Goal: Task Accomplishment & Management: Use online tool/utility

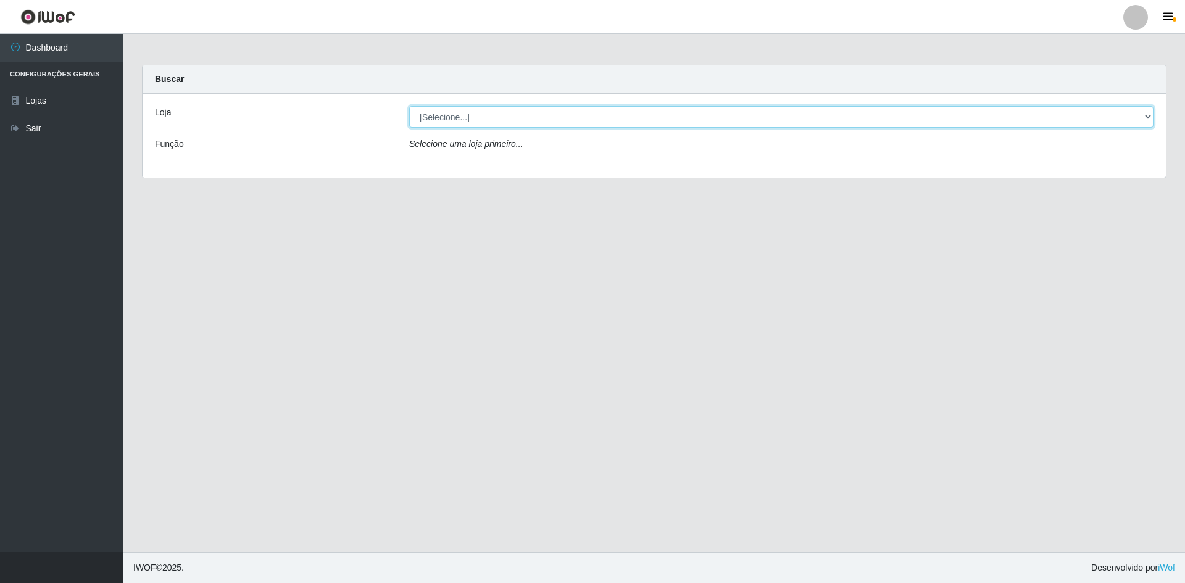
click at [582, 111] on select "[Selecione...] Hiper Queiroz - [GEOGRAPHIC_DATA] [GEOGRAPHIC_DATA] [GEOGRAPHIC_…" at bounding box center [781, 117] width 745 height 22
select select "517"
click at [409, 106] on select "[Selecione...] Hiper Queiroz - [GEOGRAPHIC_DATA] [GEOGRAPHIC_DATA] [GEOGRAPHIC_…" at bounding box center [781, 117] width 745 height 22
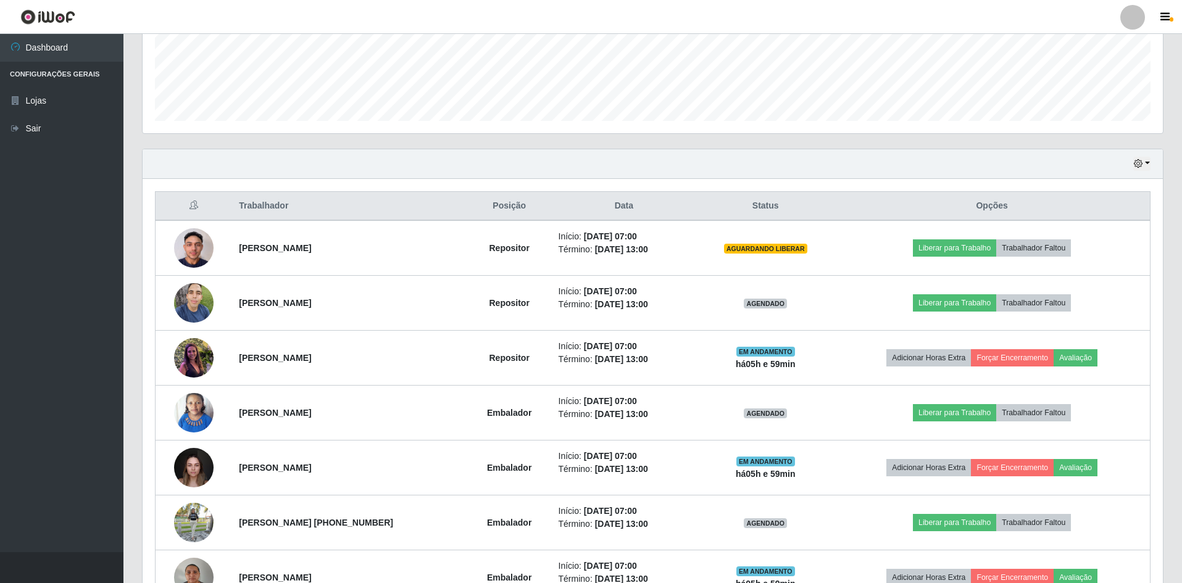
scroll to position [432, 0]
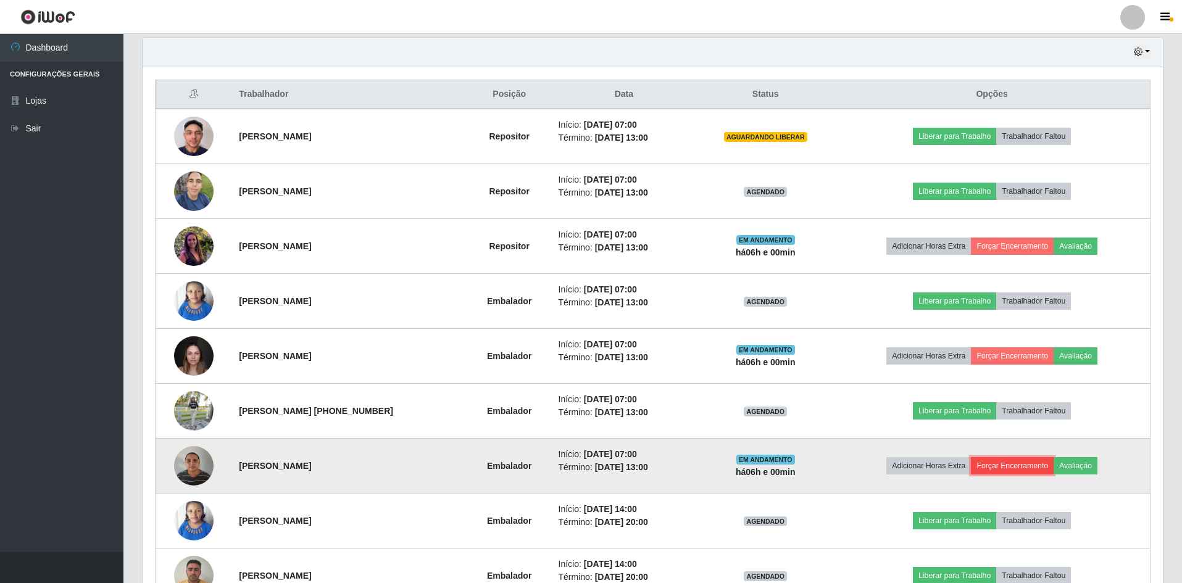
click at [1002, 467] on button "Forçar Encerramento" at bounding box center [1012, 465] width 83 height 17
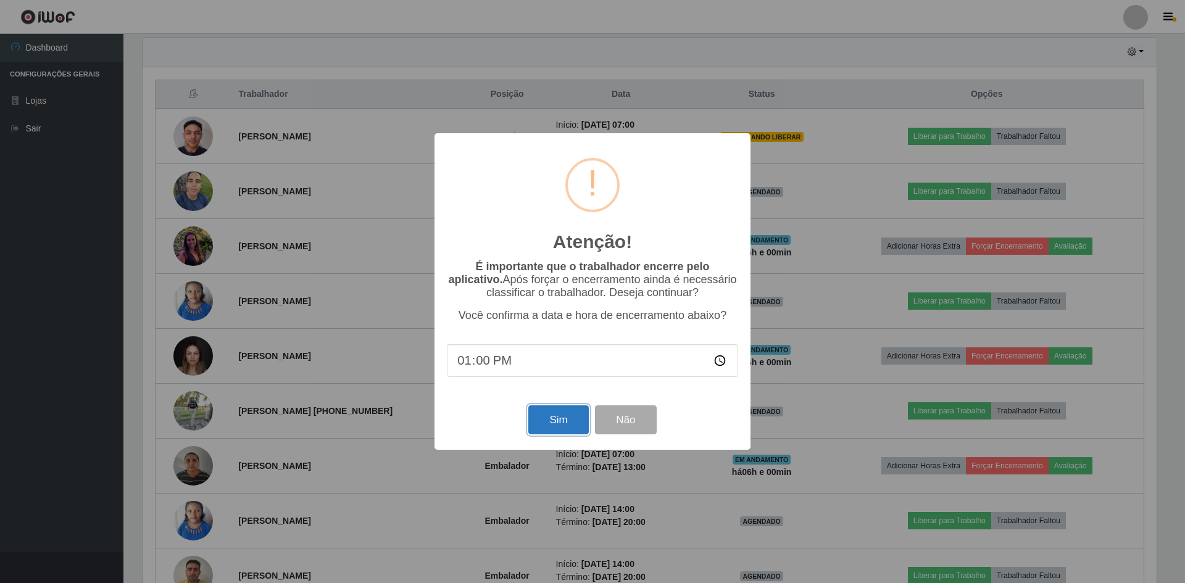
click at [564, 422] on button "Sim" at bounding box center [558, 420] width 60 height 29
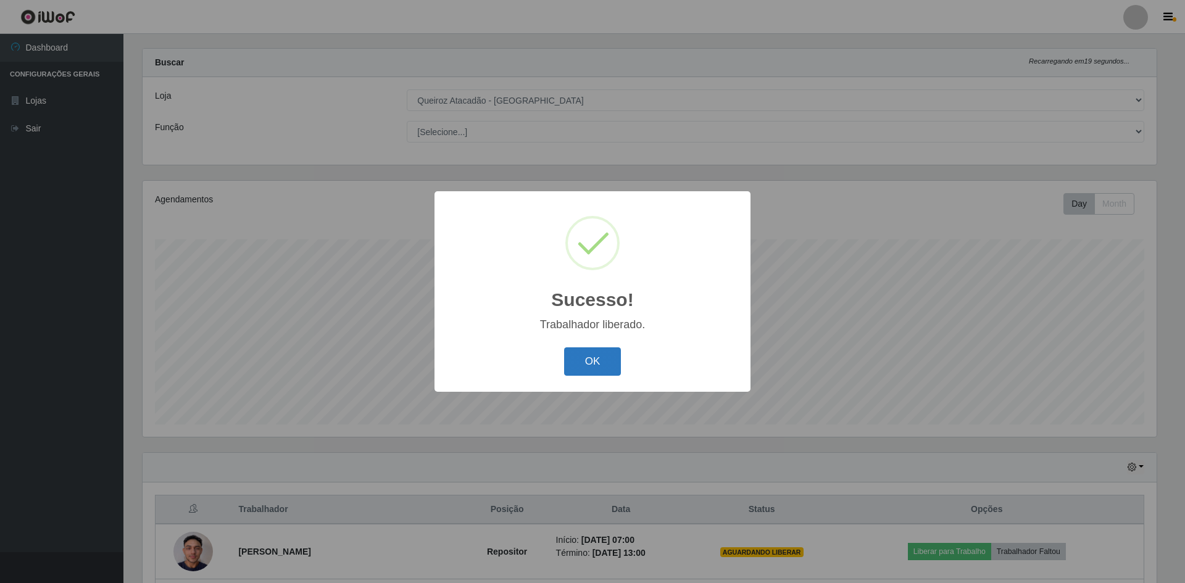
click at [579, 359] on button "OK" at bounding box center [592, 362] width 57 height 29
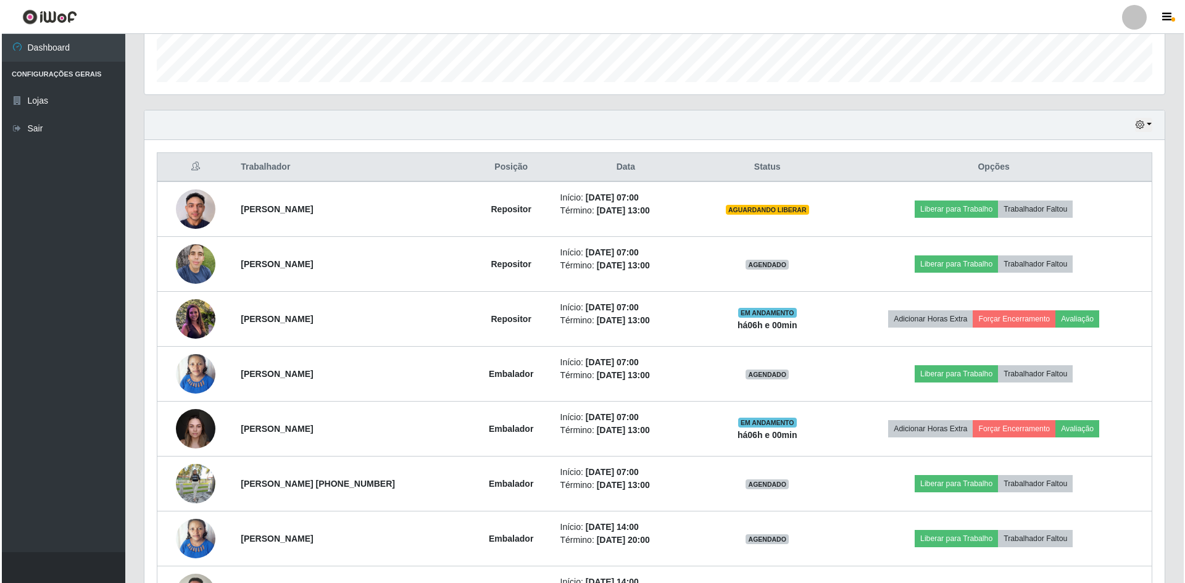
scroll to position [387, 0]
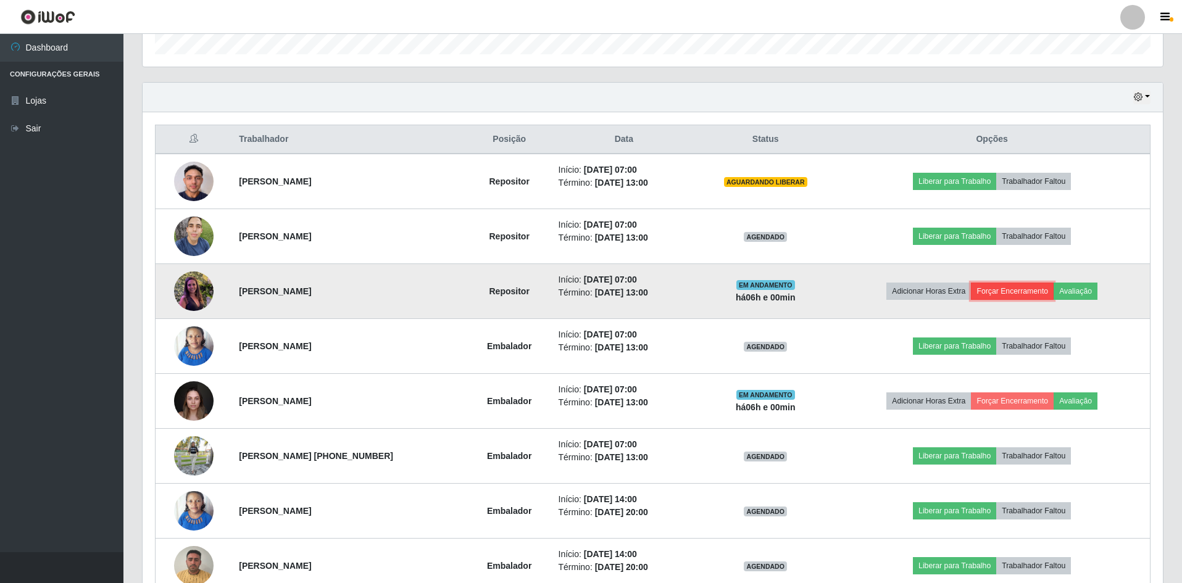
click at [1015, 292] on button "Forçar Encerramento" at bounding box center [1012, 291] width 83 height 17
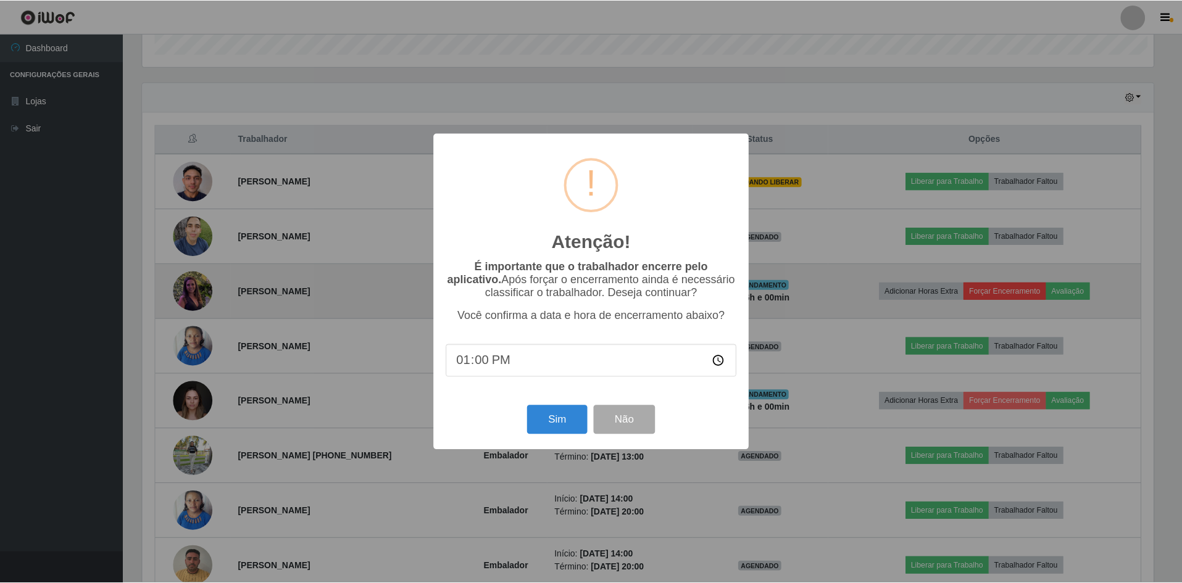
scroll to position [256, 1014]
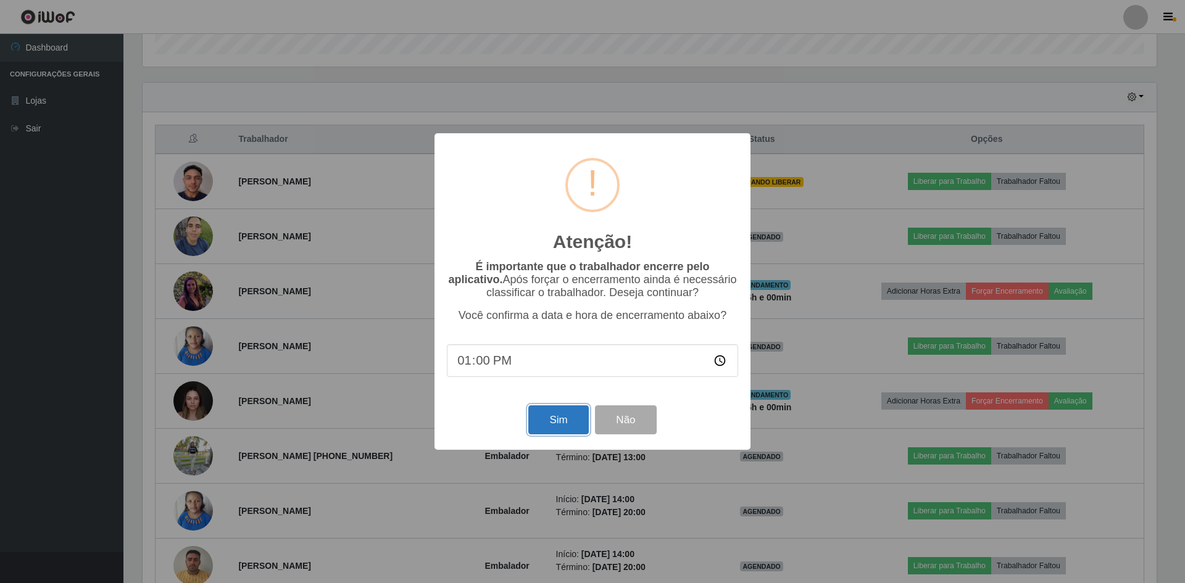
click at [563, 420] on button "Sim" at bounding box center [558, 420] width 60 height 29
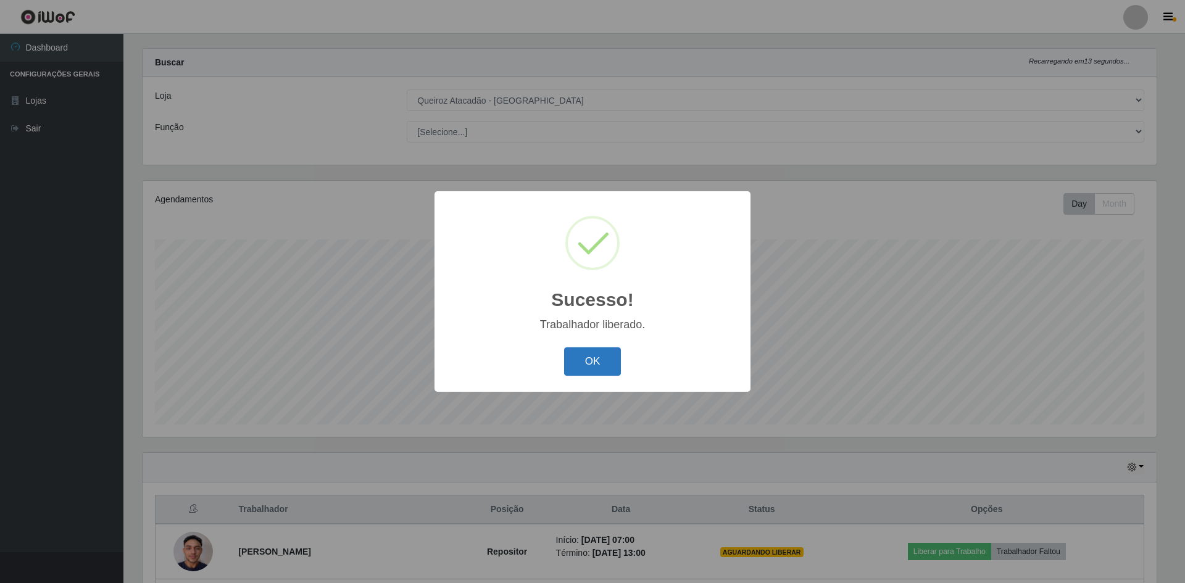
click at [594, 361] on button "OK" at bounding box center [592, 362] width 57 height 29
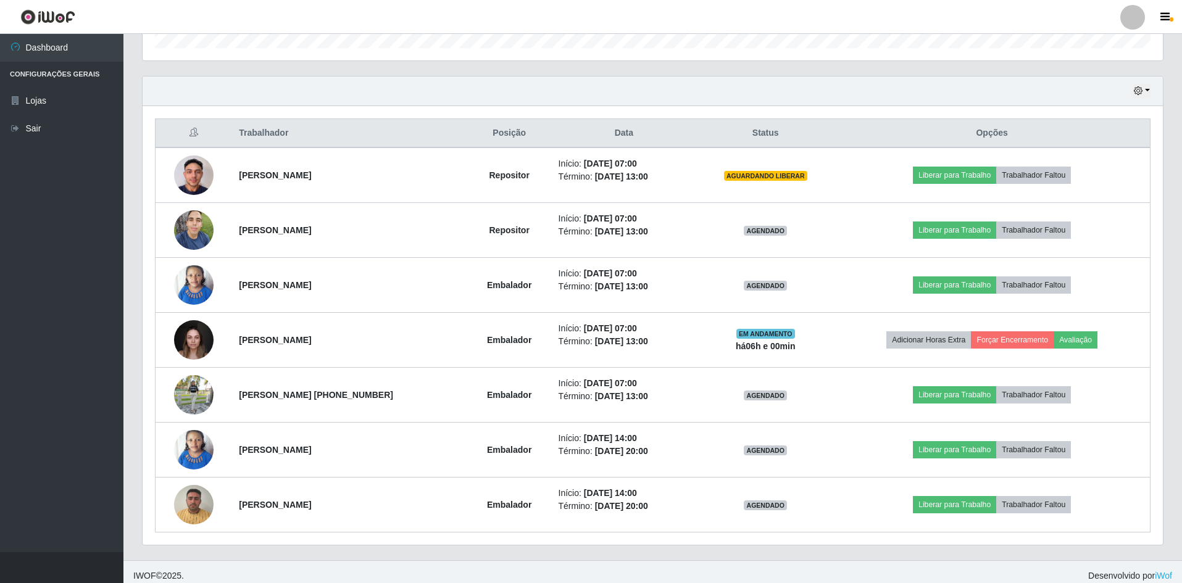
scroll to position [401, 0]
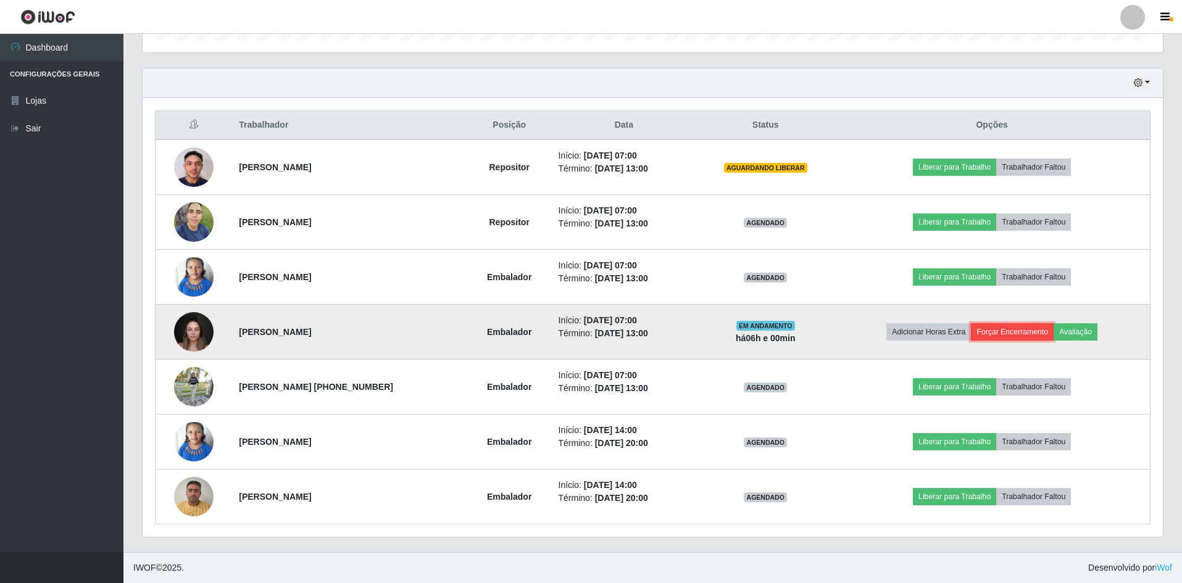
click at [1008, 330] on button "Forçar Encerramento" at bounding box center [1012, 332] width 83 height 17
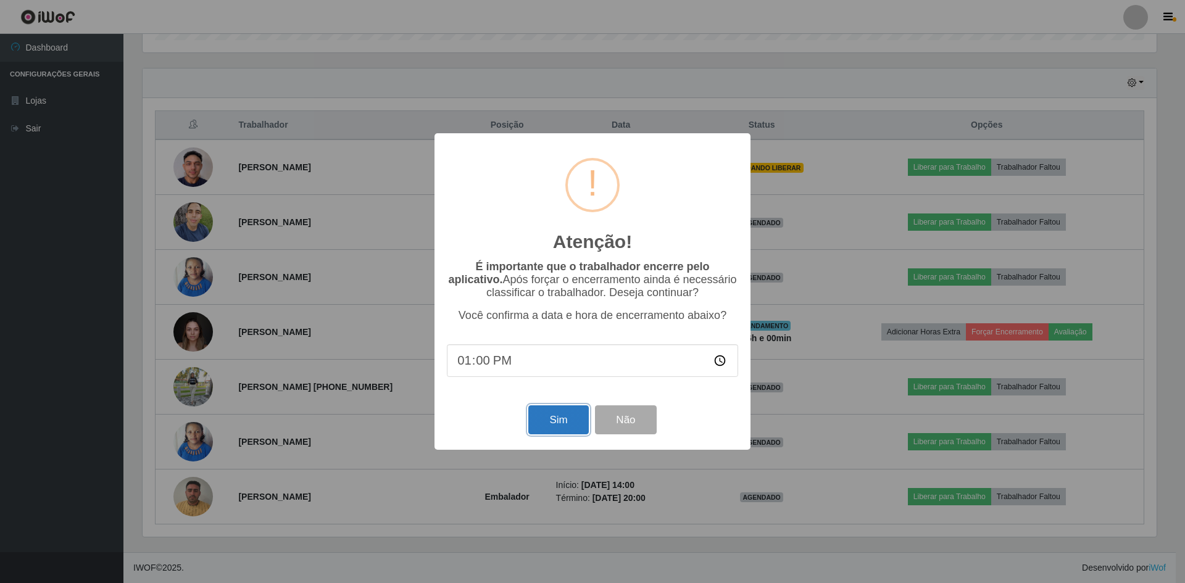
click at [537, 419] on button "Sim" at bounding box center [558, 420] width 60 height 29
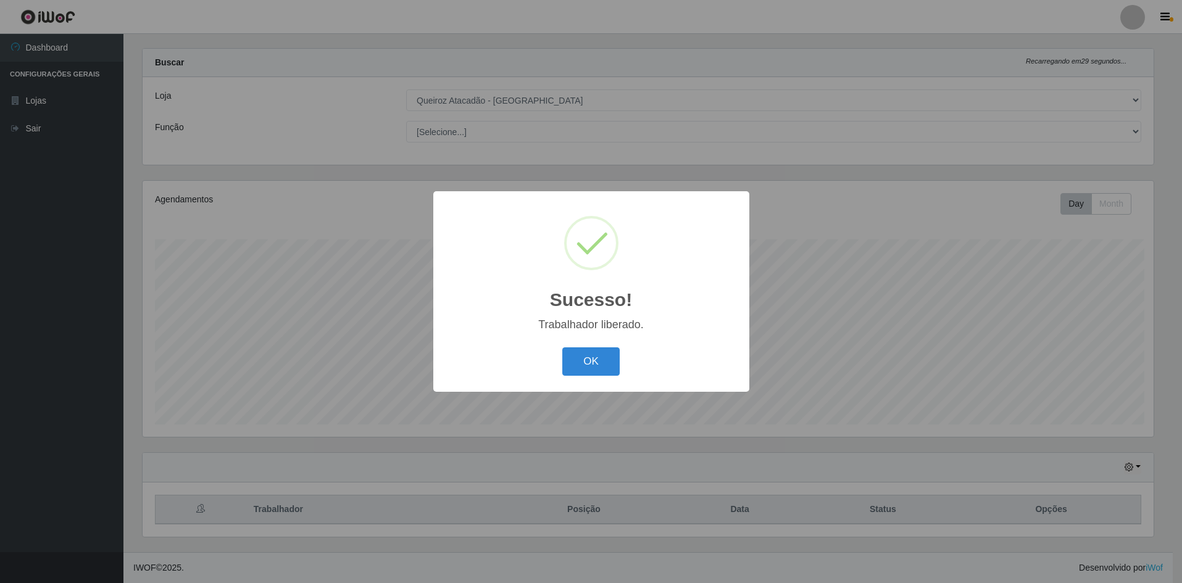
scroll to position [0, 0]
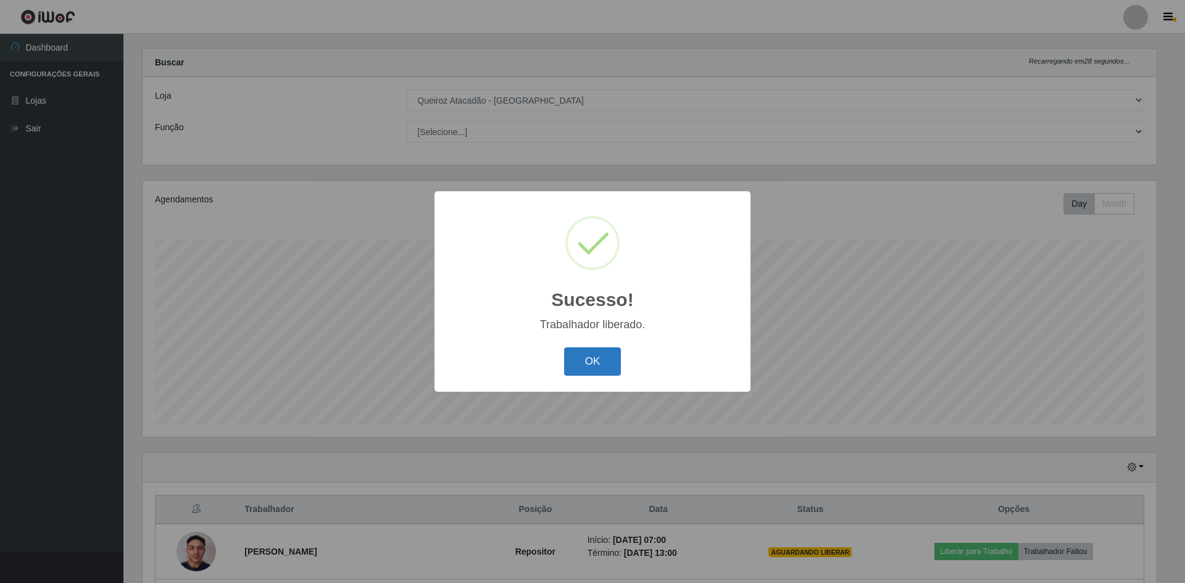
click at [588, 369] on button "OK" at bounding box center [592, 362] width 57 height 29
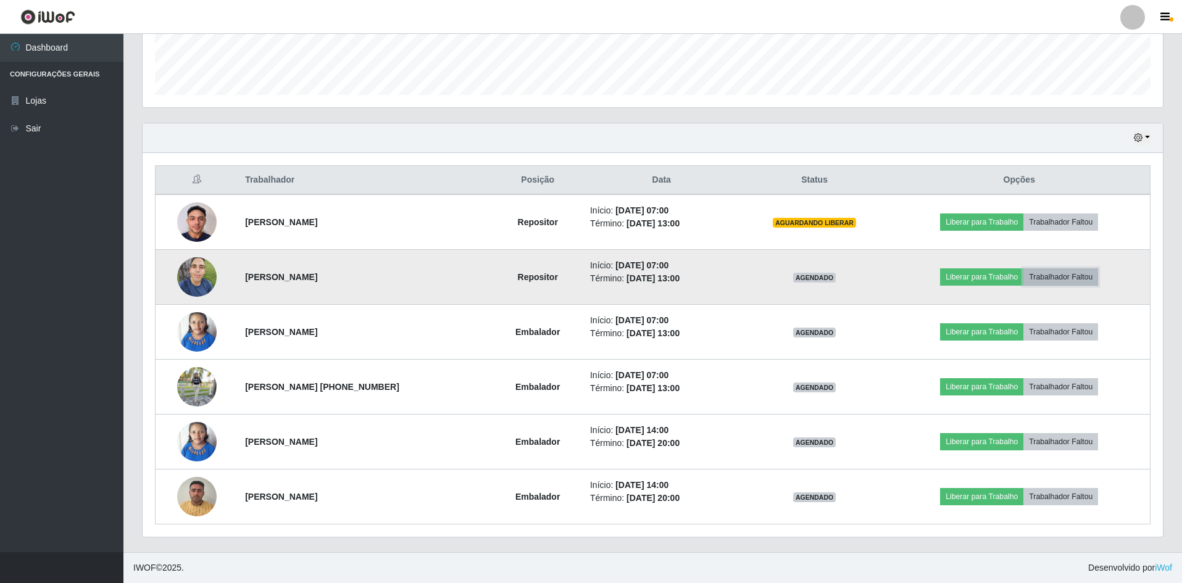
click at [1063, 276] on button "Trabalhador Faltou" at bounding box center [1061, 277] width 75 height 17
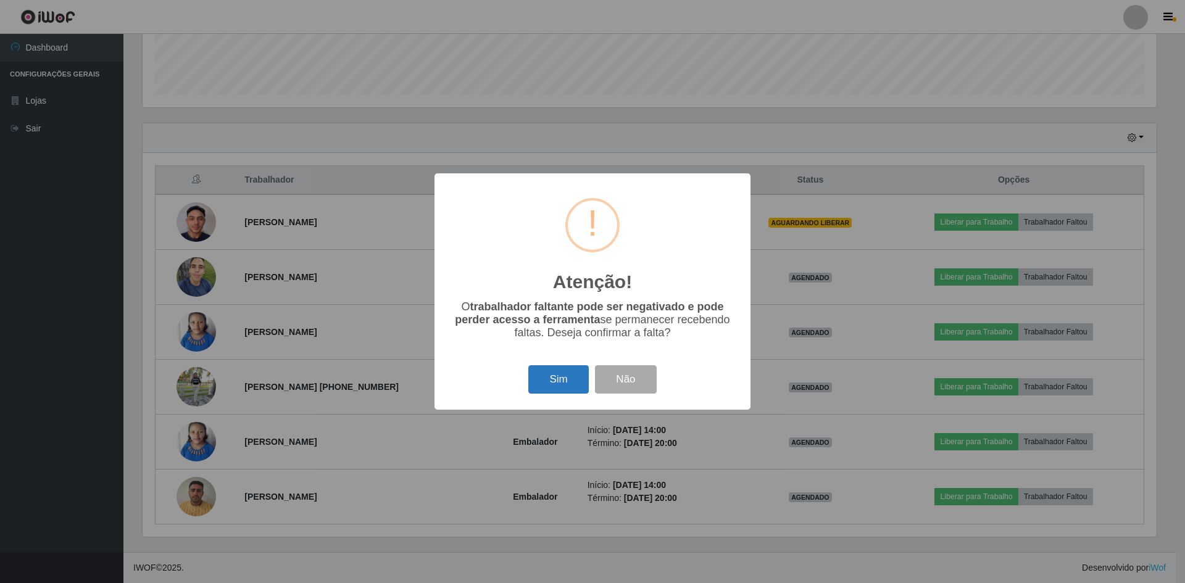
click at [540, 390] on button "Sim" at bounding box center [558, 379] width 60 height 29
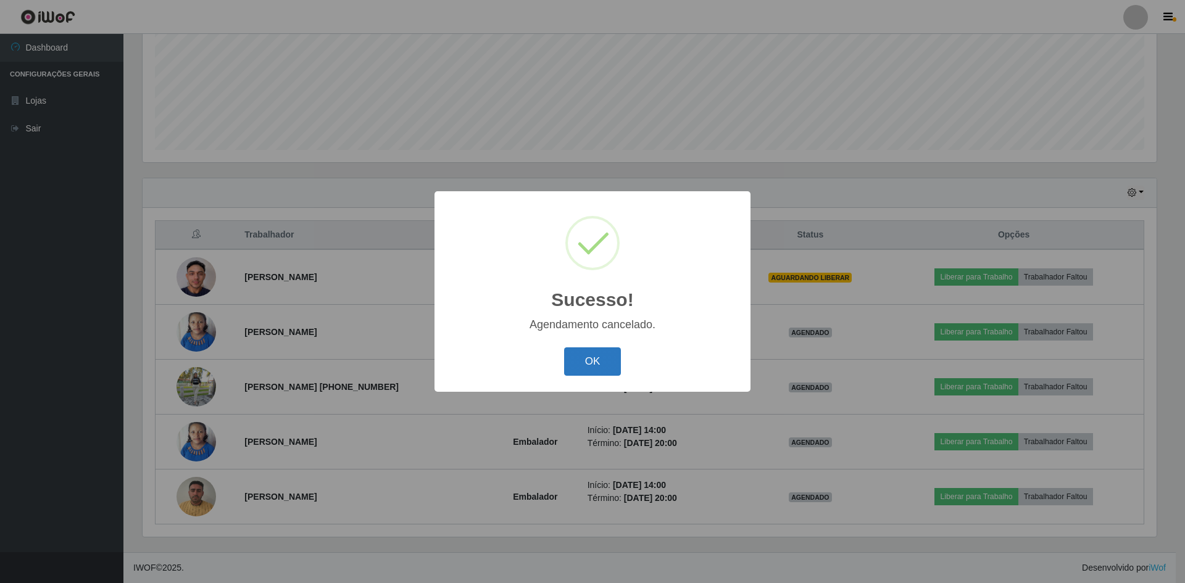
click at [583, 369] on button "OK" at bounding box center [592, 362] width 57 height 29
